Goal: Task Accomplishment & Management: Manage account settings

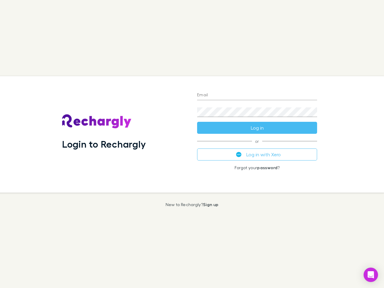
click at [192, 144] on div "Login to Rechargly" at bounding box center [124, 134] width 135 height 116
click at [257, 95] on input "Email" at bounding box center [257, 96] width 120 height 10
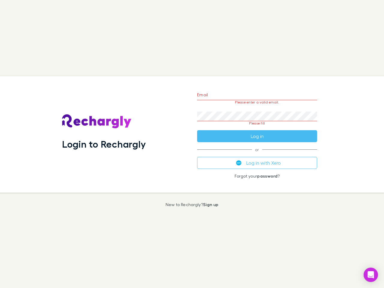
click at [257, 128] on form "Email Please enter a valid email. Password Please fill Log in" at bounding box center [257, 114] width 120 height 56
click at [257, 155] on div "Email Please enter a valid email. Password Please fill Log in or Log in with Xe…" at bounding box center [257, 134] width 130 height 116
click at [371, 275] on icon "Open Intercom Messenger" at bounding box center [371, 274] width 6 height 7
